Goal: Navigation & Orientation: Find specific page/section

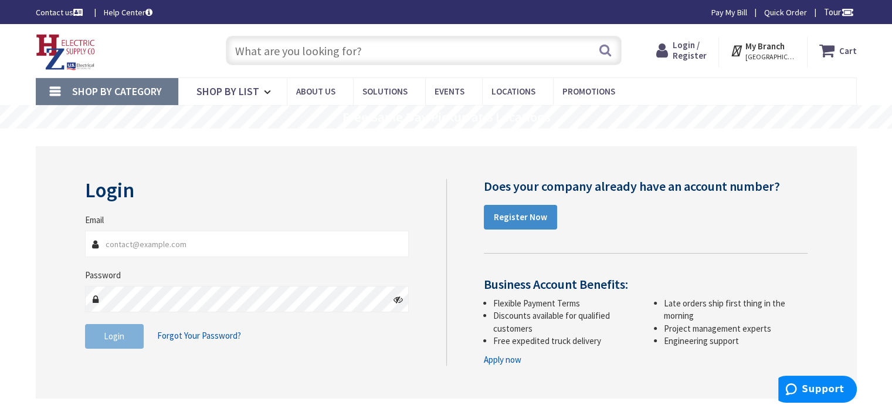
type input "[EMAIL_ADDRESS][DOMAIN_NAME]"
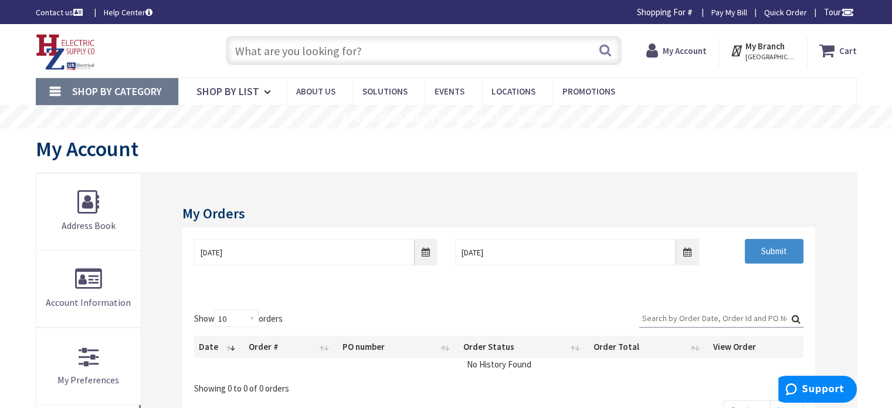
click at [690, 46] on strong "My Account" at bounding box center [685, 50] width 44 height 11
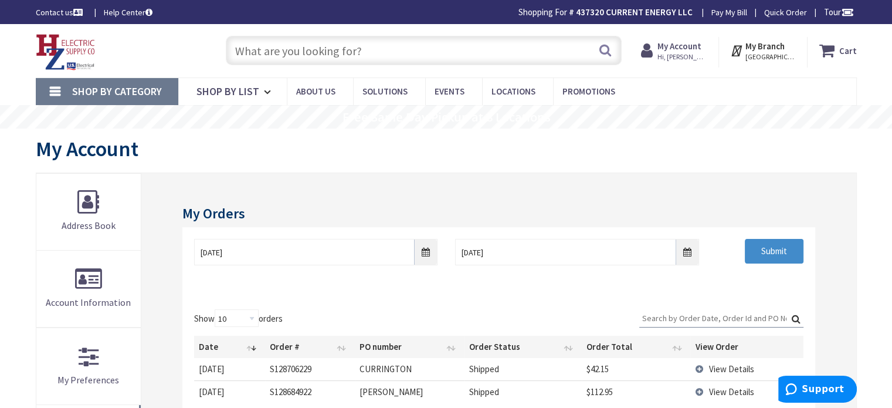
click at [720, 9] on link "Pay My Bill" at bounding box center [729, 12] width 36 height 12
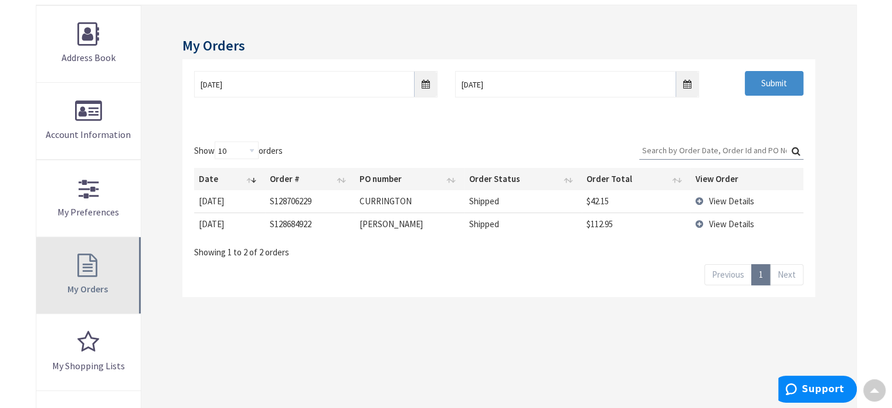
scroll to position [235, 0]
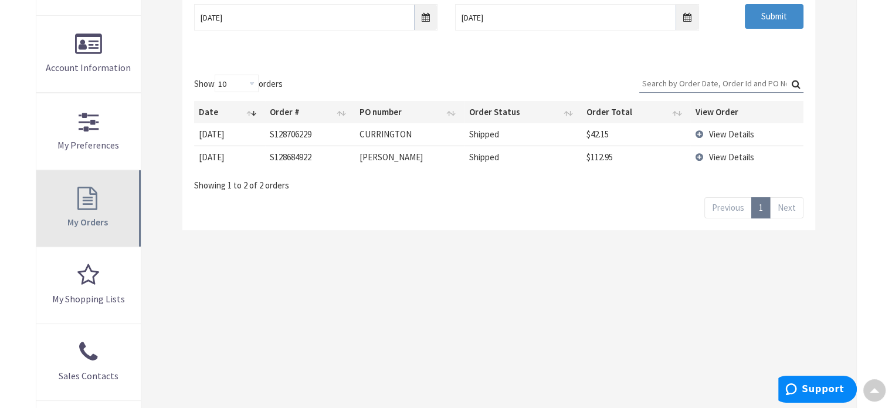
click at [89, 208] on link "My Orders" at bounding box center [88, 208] width 105 height 76
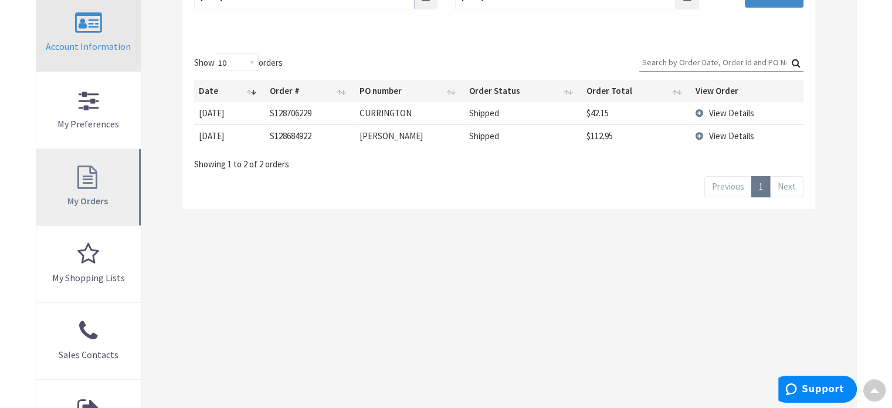
scroll to position [293, 0]
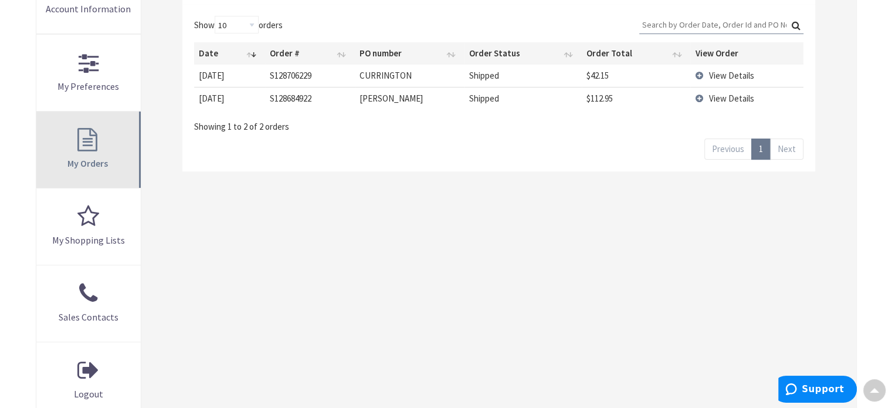
click at [91, 147] on link "My Orders" at bounding box center [88, 149] width 105 height 76
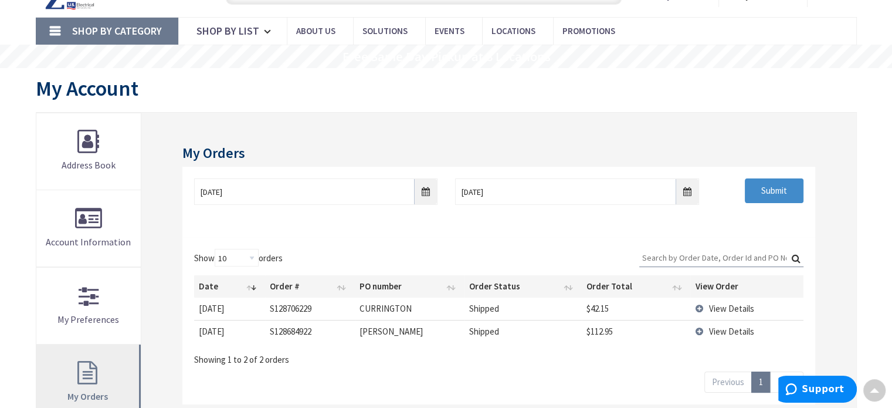
scroll to position [59, 0]
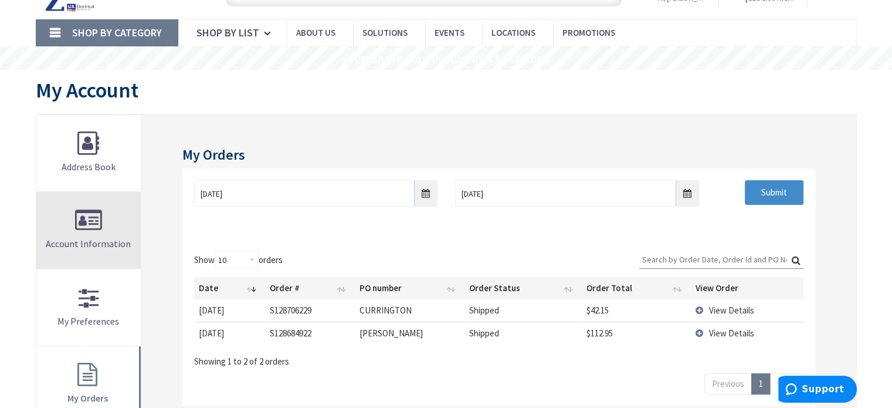
click at [87, 227] on link "Account Information" at bounding box center [88, 230] width 105 height 76
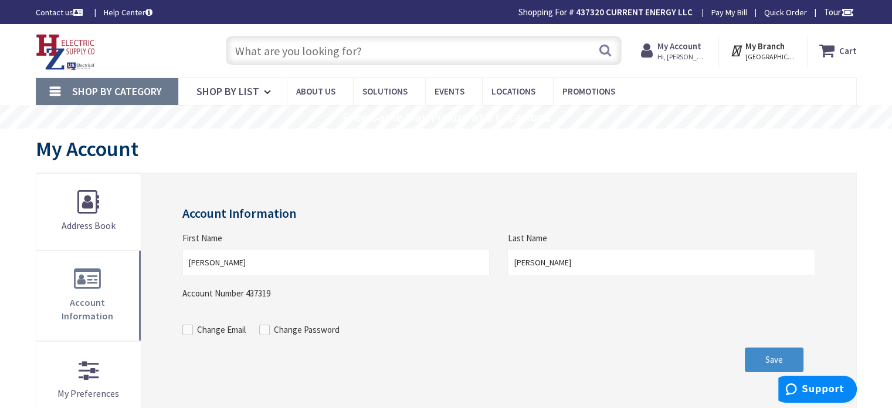
click at [50, 87] on link "Shop By Category" at bounding box center [107, 91] width 143 height 27
